Goal: Task Accomplishment & Management: Manage account settings

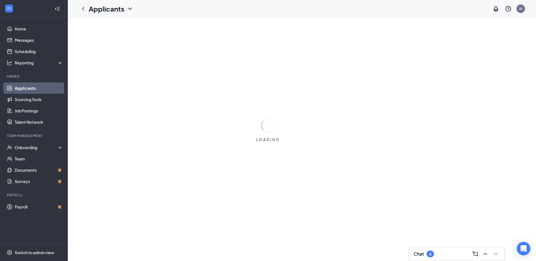
click at [441, 256] on div "Chat 6" at bounding box center [457, 254] width 87 height 9
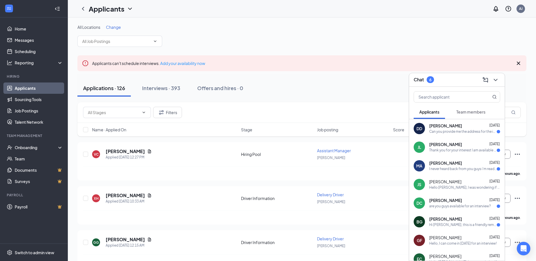
click at [466, 208] on div "are you guys available for an interview?" at bounding box center [460, 206] width 62 height 5
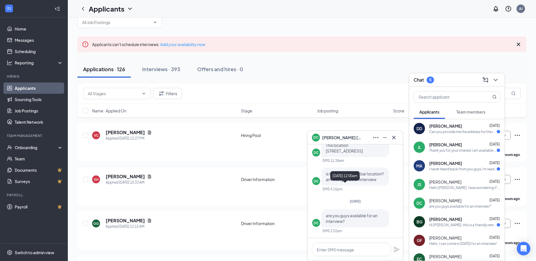
scroll to position [28, 0]
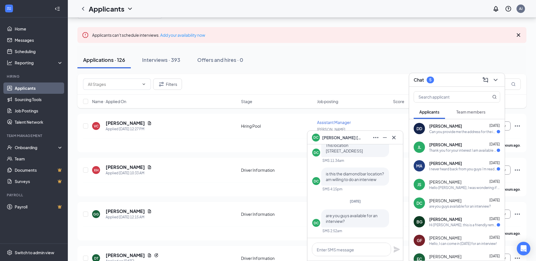
click at [461, 224] on div "Hi Bianca Guerrero, this is a friendly reminder. Your interview with Jimmy John…" at bounding box center [463, 225] width 68 height 5
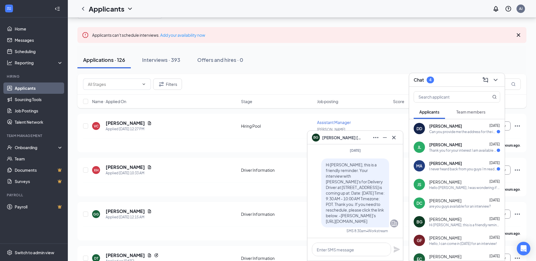
click at [444, 168] on div "I never heard back from you guys i'm ready for an interview whenever" at bounding box center [463, 169] width 68 height 5
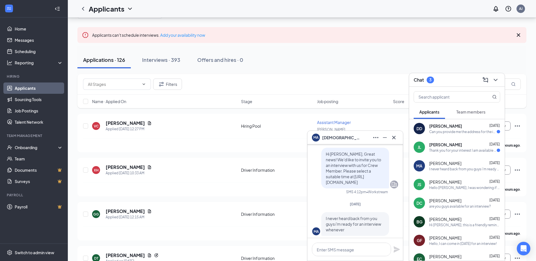
scroll to position [0, 0]
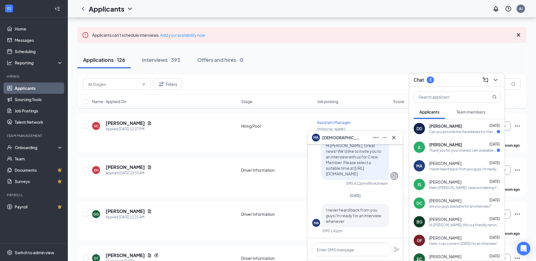
click at [462, 149] on div "Thank you for your interest I am available [DATE] thru [DATE] 9am to 9pm for an…" at bounding box center [463, 150] width 68 height 5
click at [454, 137] on div "DD Dani Darcangelo Aug 25 Can you provide me the address for the interview loca…" at bounding box center [457, 128] width 96 height 19
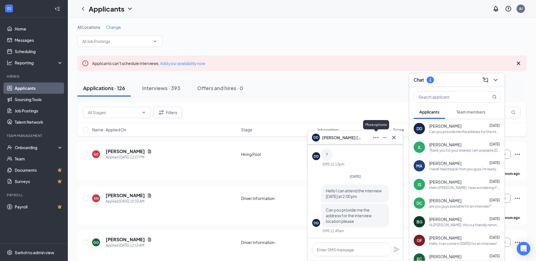
click at [376, 140] on icon "Ellipses" at bounding box center [376, 137] width 7 height 7
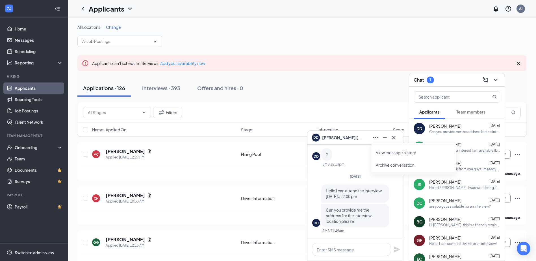
click at [380, 154] on link "View message history" at bounding box center [414, 153] width 76 height 6
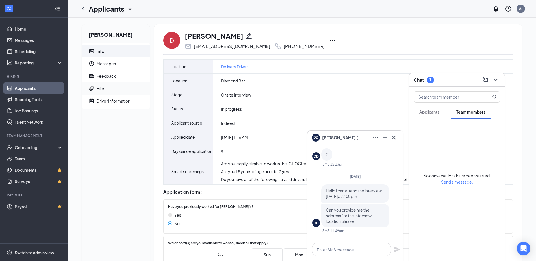
click at [122, 87] on span "Files" at bounding box center [121, 88] width 49 height 12
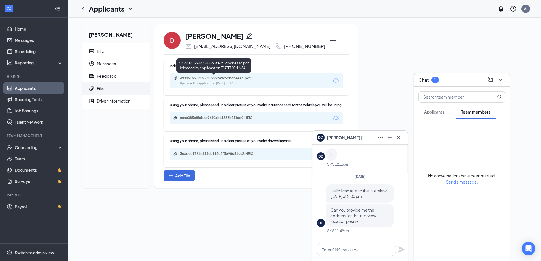
click at [230, 78] on div "4904616579483242292fe9c5dbcbeaac.pdf" at bounding box center [219, 78] width 79 height 5
click at [428, 104] on div at bounding box center [462, 96] width 96 height 18
click at [424, 115] on button "Applicants" at bounding box center [433, 112] width 31 height 14
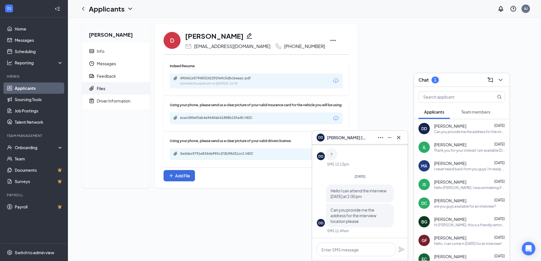
click at [442, 145] on span "[PERSON_NAME]" at bounding box center [450, 145] width 32 height 6
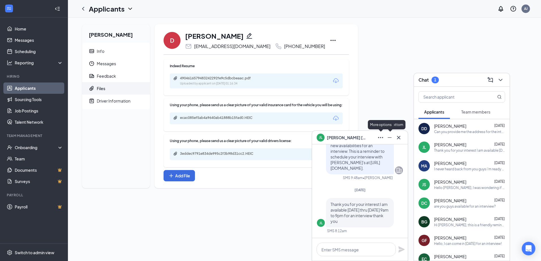
click at [381, 136] on icon "Ellipses" at bounding box center [380, 137] width 7 height 7
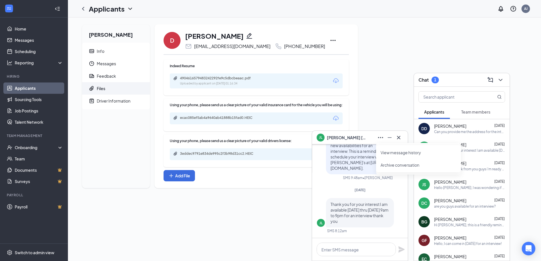
click at [390, 155] on link "View message history" at bounding box center [418, 153] width 76 height 6
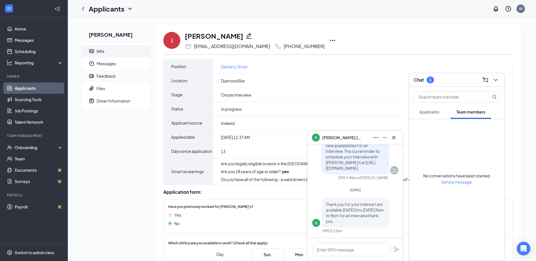
click at [128, 77] on span "Feedback" at bounding box center [121, 76] width 49 height 12
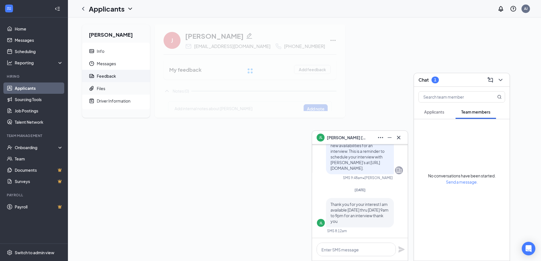
click at [131, 87] on span "Files" at bounding box center [121, 88] width 49 height 12
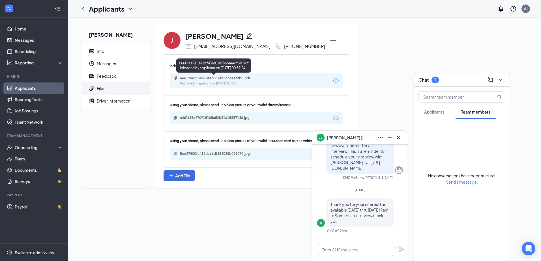
click at [226, 77] on div "aee194a915a41bf436814b3cc4eadfb0.pdf" at bounding box center [219, 78] width 79 height 5
